Goal: Transaction & Acquisition: Purchase product/service

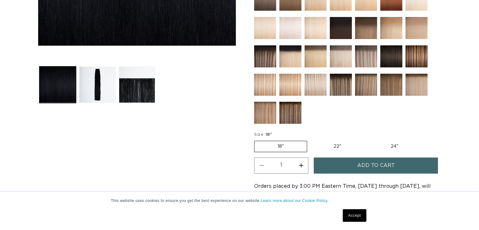
scroll to position [221, 0]
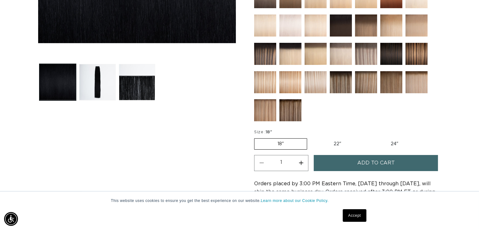
click at [340, 142] on label "22" Variant sold out or unavailable" at bounding box center [338, 144] width 54 height 11
click at [311, 137] on input "22" Variant sold out or unavailable" at bounding box center [310, 137] width 0 height 0
radio input "true"
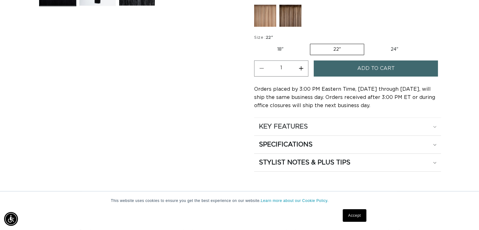
click at [346, 130] on summary "KEY FEATURES" at bounding box center [347, 127] width 187 height 18
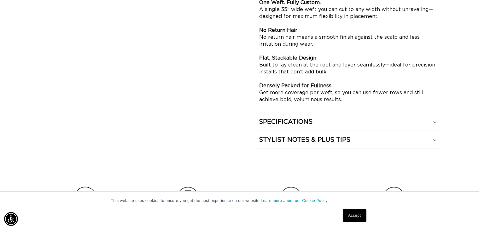
scroll to position [473, 0]
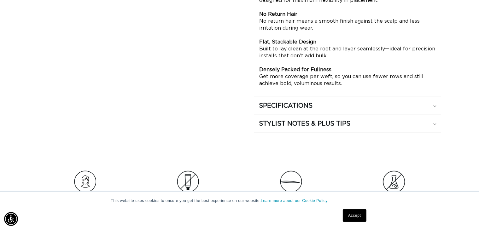
drag, startPoint x: 321, startPoint y: 108, endPoint x: 360, endPoint y: 118, distance: 40.9
click at [321, 108] on summary "SPECIFICATIONS" at bounding box center [347, 106] width 187 height 18
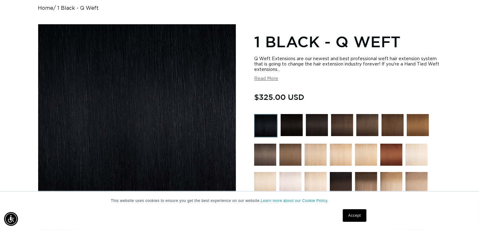
scroll to position [0, 0]
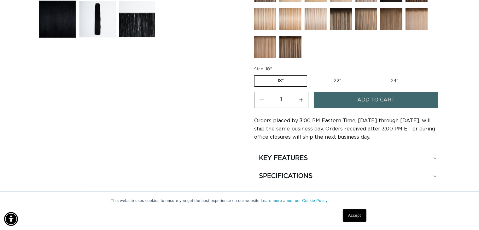
scroll to position [0, 434]
click at [341, 77] on label "22" Variant sold out or unavailable" at bounding box center [338, 81] width 54 height 11
click at [311, 74] on input "22" Variant sold out or unavailable" at bounding box center [310, 74] width 0 height 0
radio input "true"
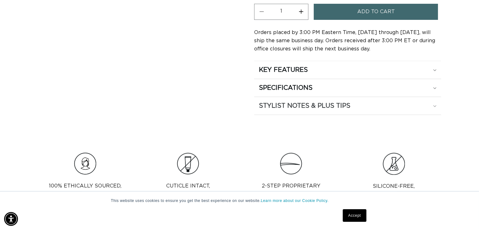
scroll to position [410, 0]
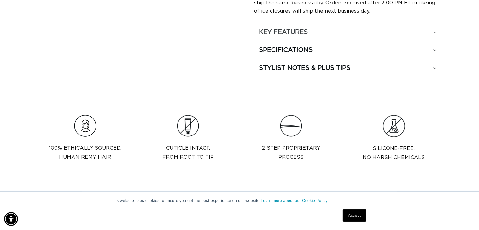
click at [323, 34] on summary "KEY FEATURES" at bounding box center [347, 32] width 187 height 18
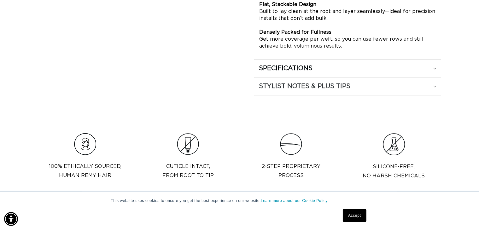
scroll to position [568, 0]
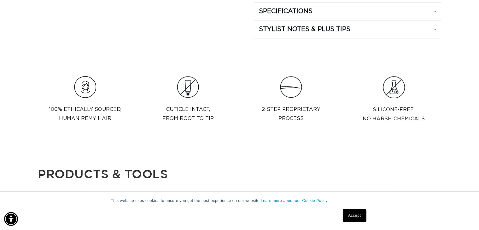
click at [340, 12] on div "SPECIFICATIONS" at bounding box center [348, 11] width 178 height 8
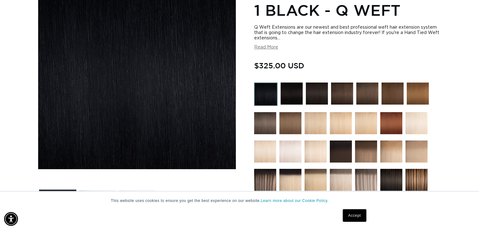
scroll to position [0, 868]
click at [265, 47] on button "Read More" at bounding box center [266, 47] width 24 height 5
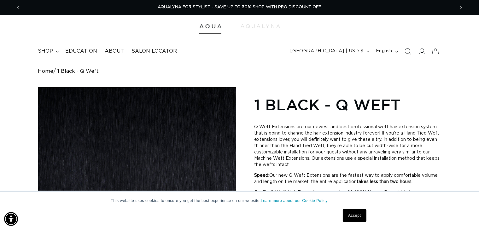
click at [212, 27] on img at bounding box center [210, 26] width 22 height 4
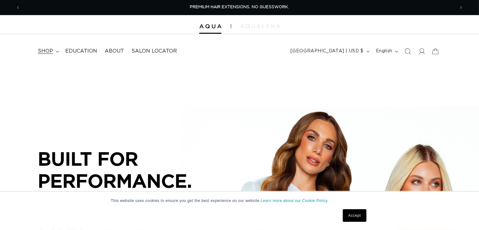
click at [53, 50] on summary "shop" at bounding box center [47, 51] width 27 height 14
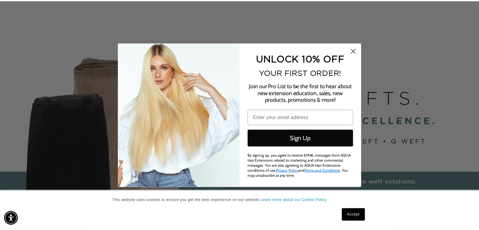
scroll to position [0, 879]
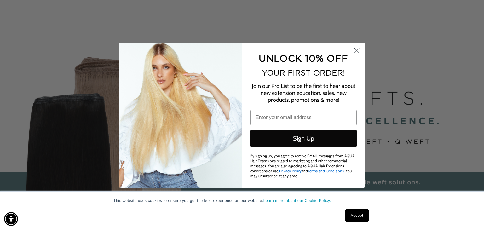
click at [358, 49] on circle "Close dialog" at bounding box center [357, 50] width 10 height 10
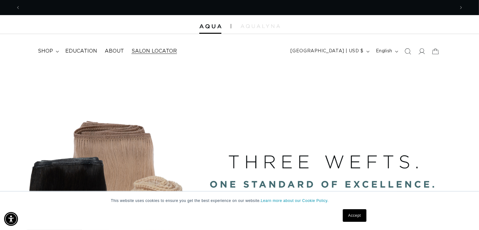
scroll to position [0, 0]
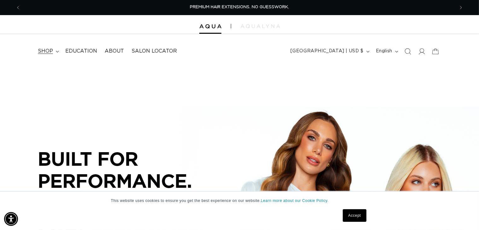
click at [52, 51] on span "shop" at bounding box center [45, 51] width 15 height 7
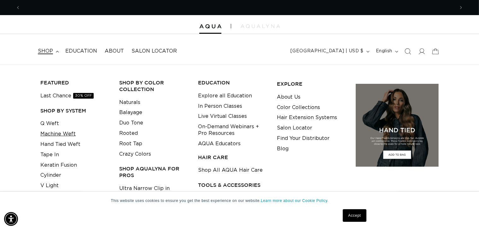
scroll to position [0, 434]
click at [64, 134] on link "Machine Weft" at bounding box center [57, 134] width 35 height 10
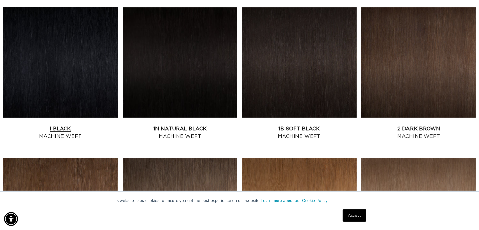
scroll to position [0, 868]
click at [81, 125] on link "1 Black Machine Weft" at bounding box center [60, 132] width 114 height 15
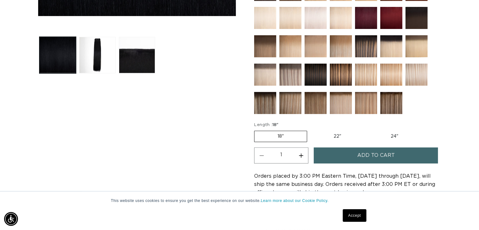
scroll to position [284, 0]
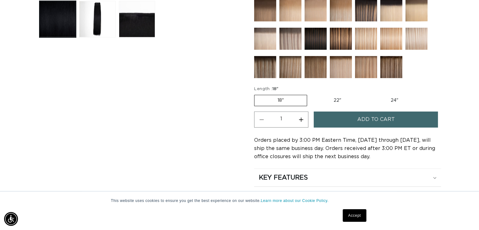
click at [336, 96] on label "22" Variant sold out or unavailable" at bounding box center [338, 100] width 54 height 11
click at [311, 94] on input "22" Variant sold out or unavailable" at bounding box center [310, 94] width 0 height 0
radio input "true"
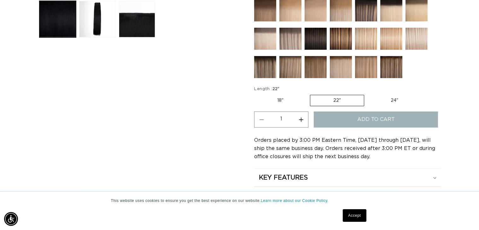
scroll to position [0, 434]
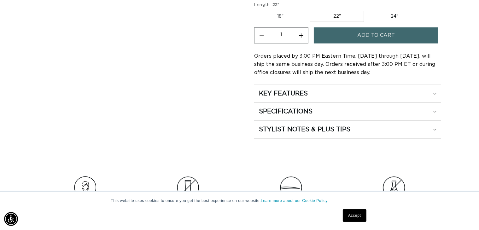
scroll to position [410, 0]
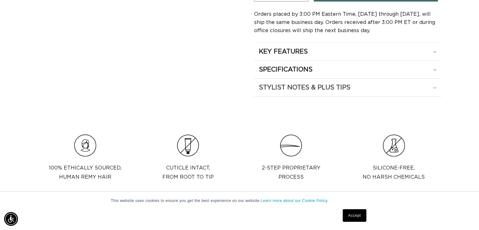
drag, startPoint x: 339, startPoint y: 56, endPoint x: 378, endPoint y: 79, distance: 45.7
click at [339, 56] on summary "KEY FEATURES" at bounding box center [347, 52] width 187 height 18
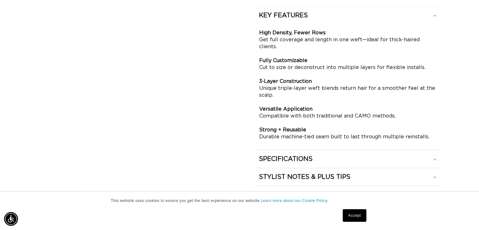
scroll to position [473, 0]
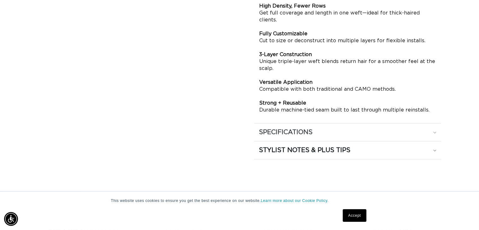
drag, startPoint x: 341, startPoint y: 114, endPoint x: 355, endPoint y: 118, distance: 14.5
click at [341, 114] on div "KEY FEATURES High Density, Fewer Rows Get full coverage and length in one weft—…" at bounding box center [347, 52] width 187 height 144
click at [353, 128] on div "SPECIFICATIONS" at bounding box center [348, 132] width 178 height 8
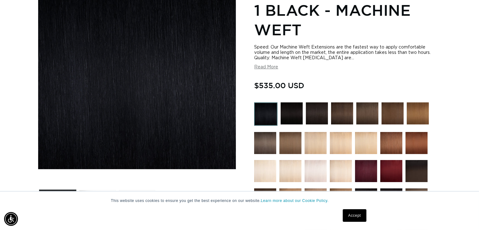
scroll to position [0, 868]
click at [265, 68] on button "Read More" at bounding box center [266, 67] width 24 height 5
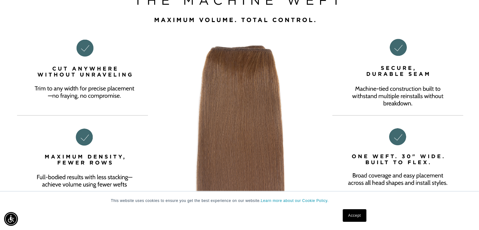
scroll to position [0, 0]
